Goal: Task Accomplishment & Management: Manage account settings

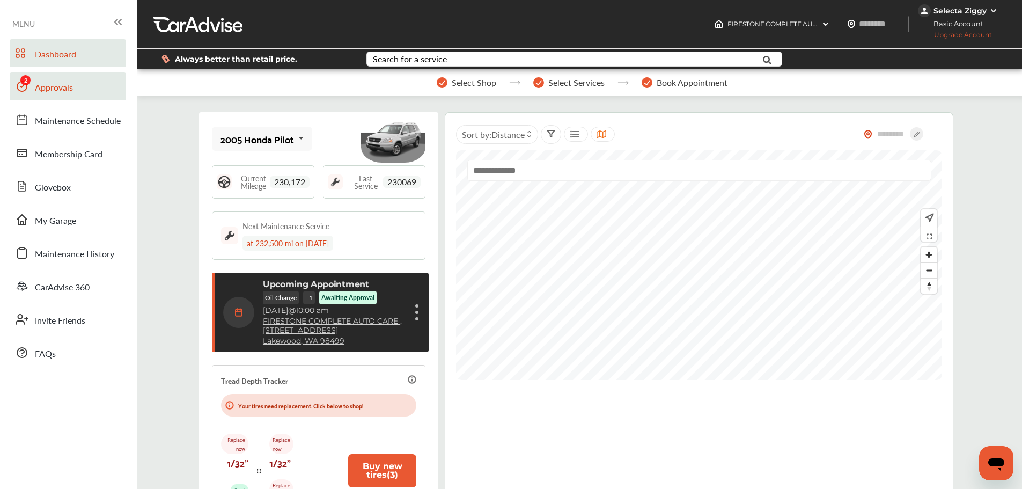
click at [40, 89] on span "Approvals" at bounding box center [54, 88] width 38 height 14
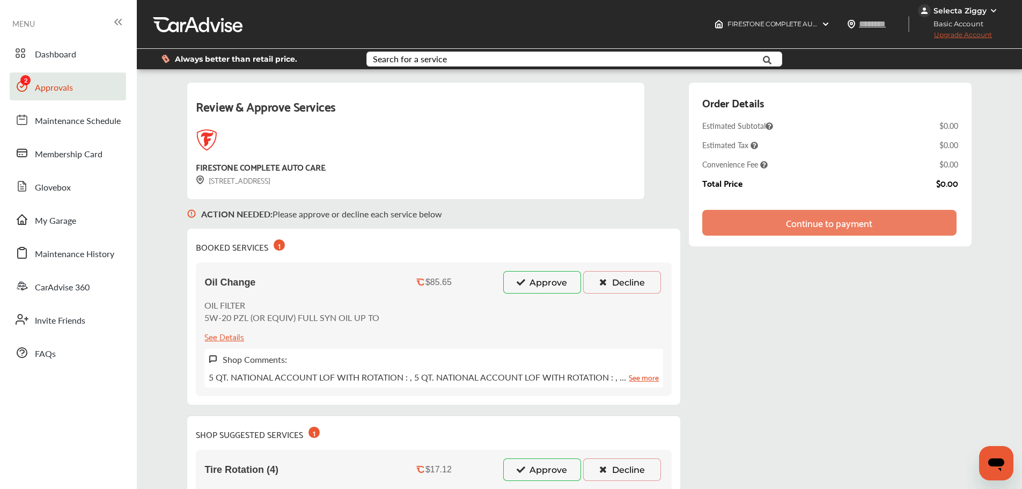
click at [548, 279] on button "Approve" at bounding box center [542, 282] width 78 height 23
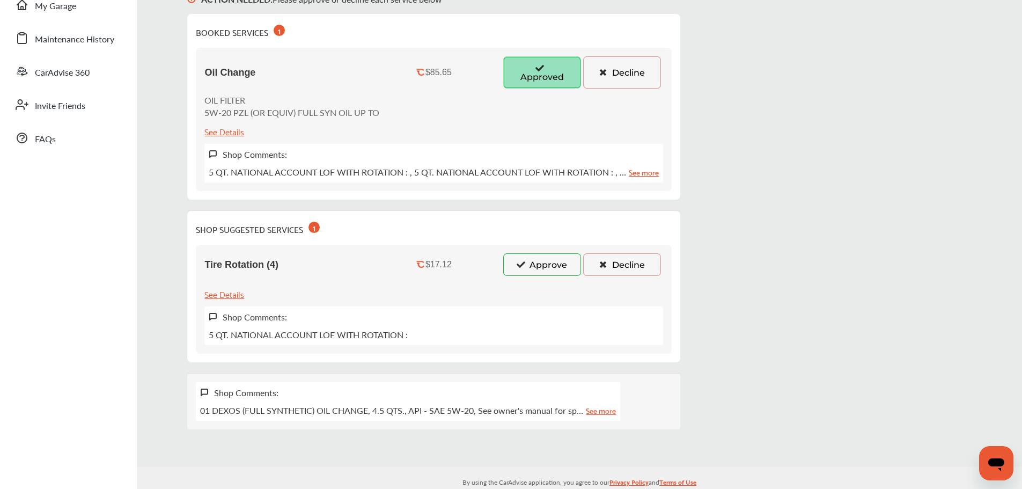
click at [547, 261] on button "Approve" at bounding box center [542, 264] width 78 height 23
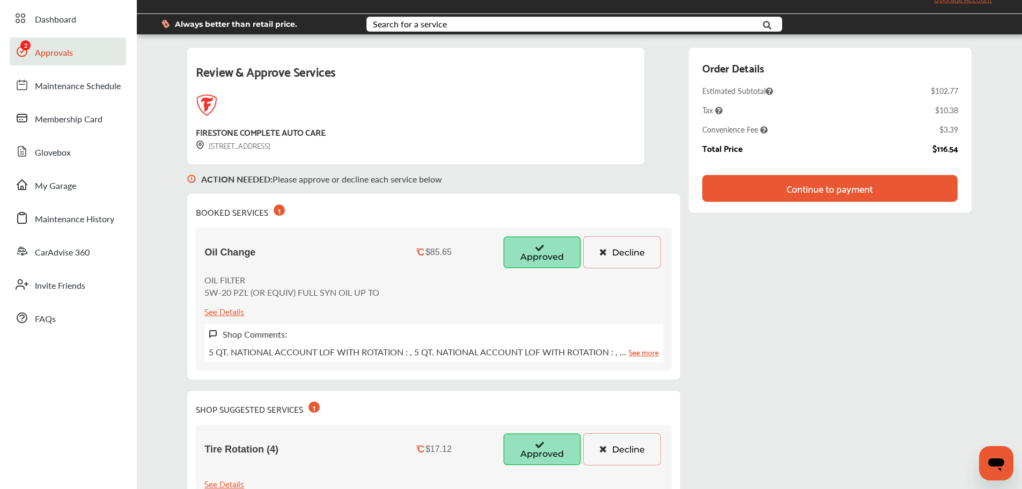
scroll to position [54, 0]
